Goal: Task Accomplishment & Management: Manage account settings

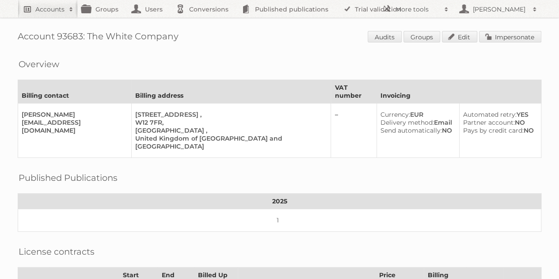
click at [40, 10] on h2 "Accounts" at bounding box center [49, 9] width 29 height 9
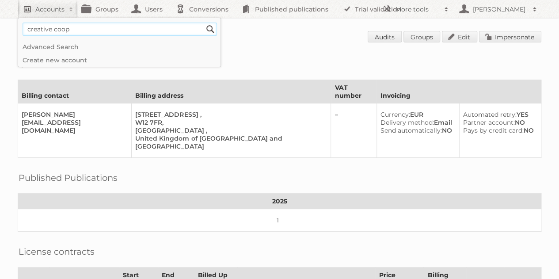
type input"] "creative coop"
click at [204, 23] on input "Search" at bounding box center [210, 29] width 13 height 13
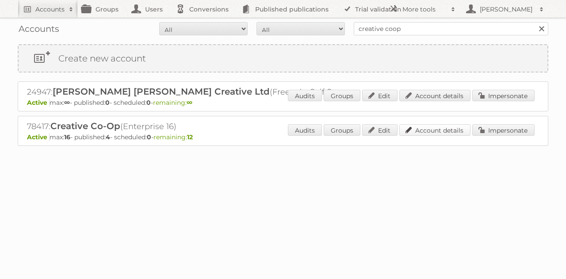
click at [436, 130] on link "Account details" at bounding box center [434, 129] width 71 height 11
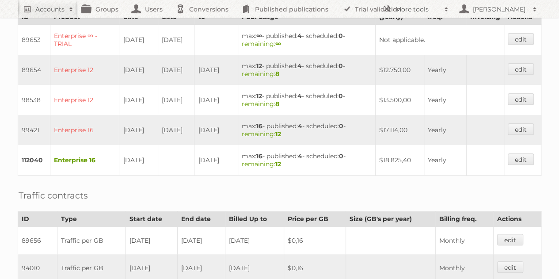
scroll to position [275, 0]
